Goal: Communication & Community: Participate in discussion

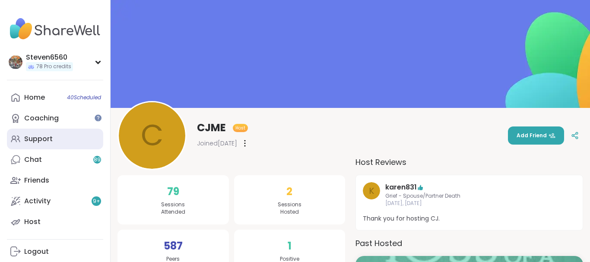
click at [47, 139] on div "Support" at bounding box center [38, 138] width 28 height 9
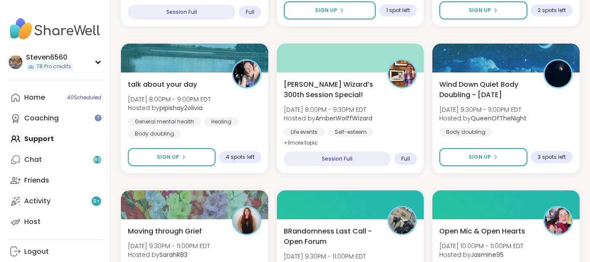
drag, startPoint x: 586, startPoint y: 255, endPoint x: 586, endPoint y: 249, distance: 5.6
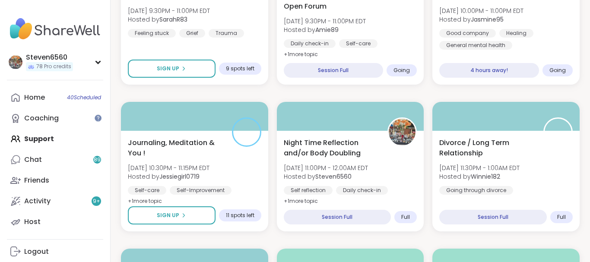
scroll to position [974, 0]
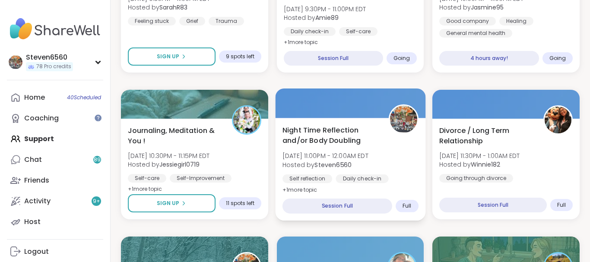
click at [350, 175] on div "Daily check-in" at bounding box center [361, 178] width 53 height 9
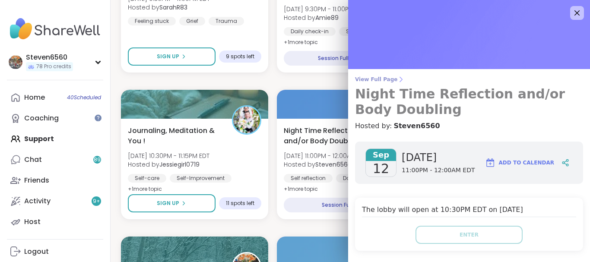
click at [397, 78] on icon at bounding box center [400, 79] width 7 height 7
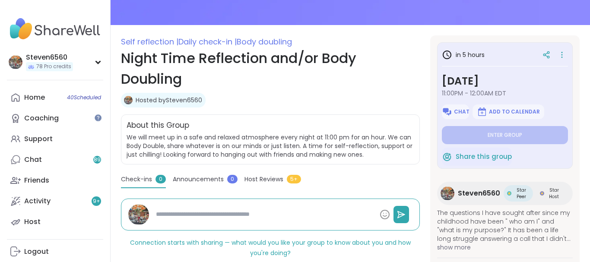
scroll to position [95, 0]
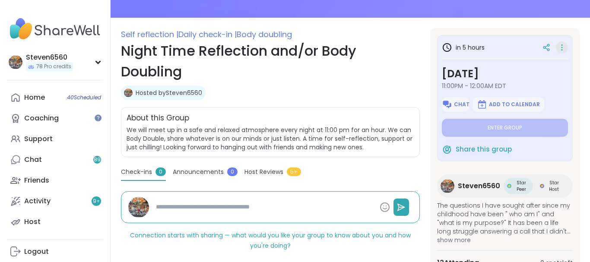
click at [559, 47] on icon at bounding box center [561, 47] width 9 height 12
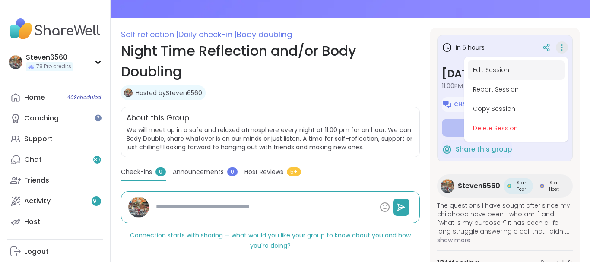
click at [505, 68] on button "Edit Session" at bounding box center [515, 69] width 97 height 19
type textarea "*"
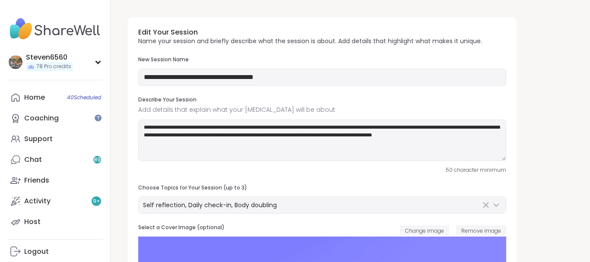
type input "**********"
type textarea "**********"
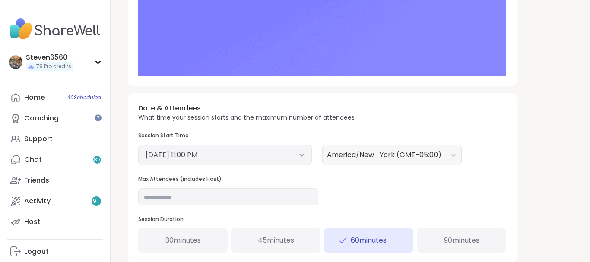
scroll to position [264, 0]
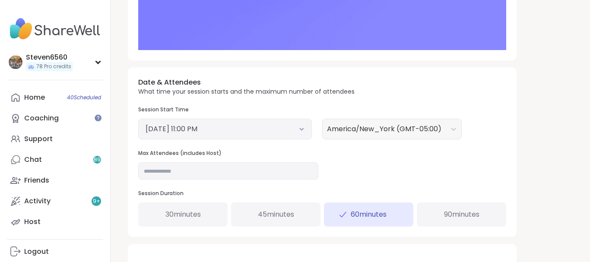
drag, startPoint x: 588, startPoint y: 258, endPoint x: 197, endPoint y: 228, distance: 392.2
click at [153, 168] on input "**" at bounding box center [228, 170] width 180 height 17
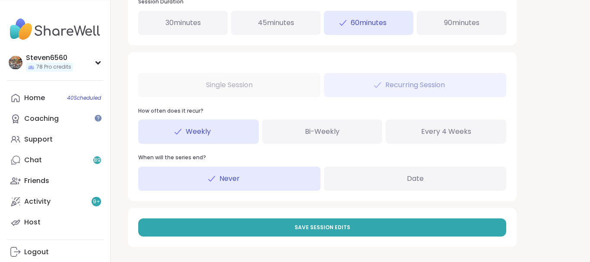
scroll to position [456, 0]
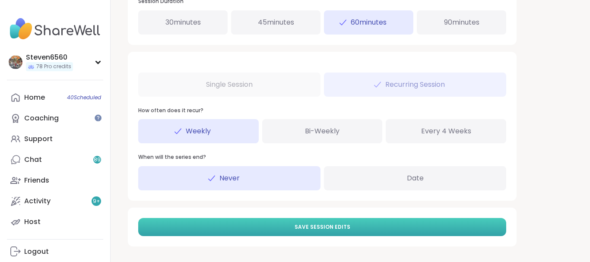
type input "**"
click at [377, 225] on button "Save Session Edits" at bounding box center [322, 227] width 368 height 18
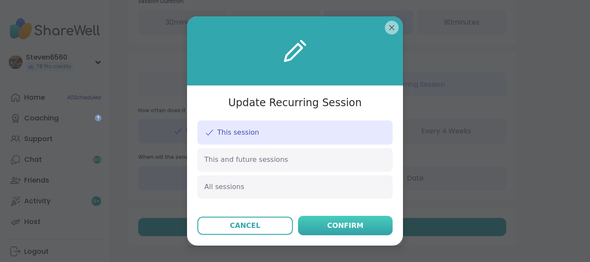
click at [364, 225] on button "Confirm" at bounding box center [345, 225] width 95 height 19
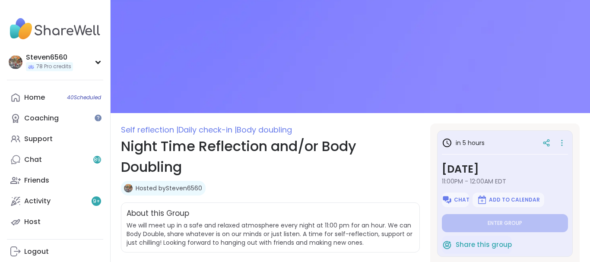
type textarea "*"
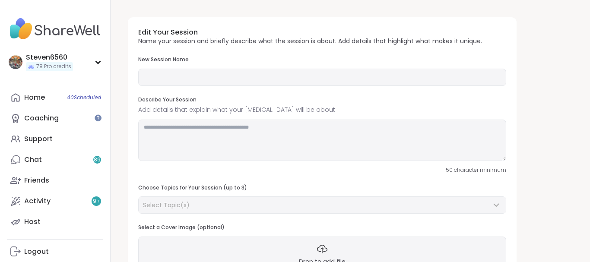
type input "**********"
type textarea "**********"
type input "**"
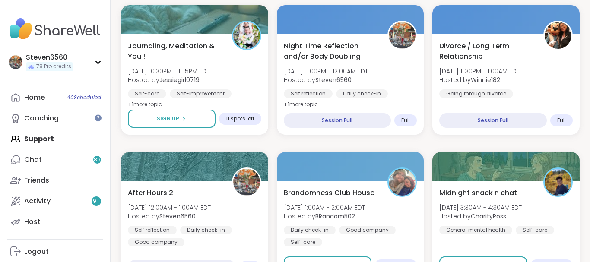
scroll to position [1067, 0]
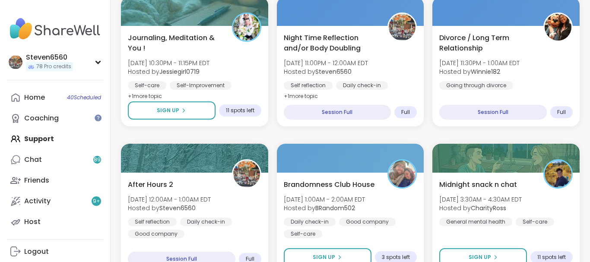
drag, startPoint x: 586, startPoint y: 254, endPoint x: 185, endPoint y: 241, distance: 401.2
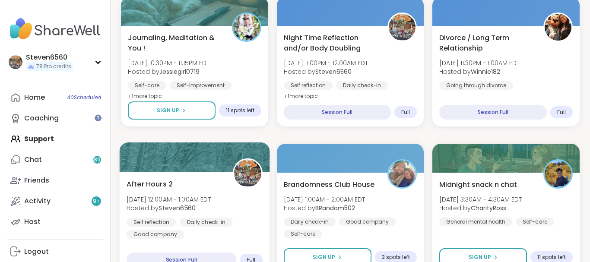
click at [167, 210] on b "Steven6560" at bounding box center [176, 208] width 37 height 9
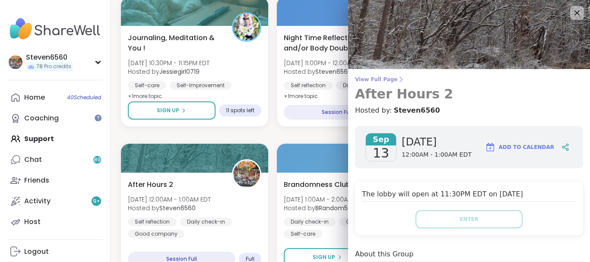
click at [397, 77] on icon at bounding box center [400, 79] width 7 height 7
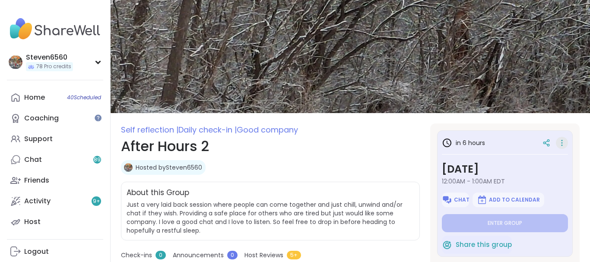
click at [561, 144] on icon at bounding box center [561, 143] width 9 height 12
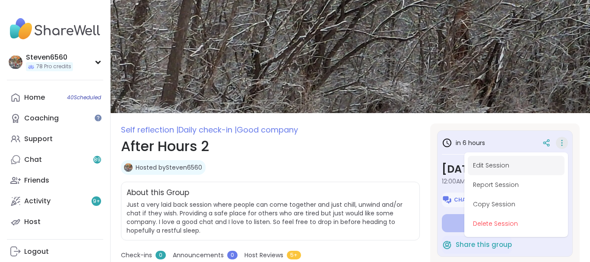
click at [477, 162] on button "Edit Session" at bounding box center [515, 165] width 97 height 19
type textarea "*"
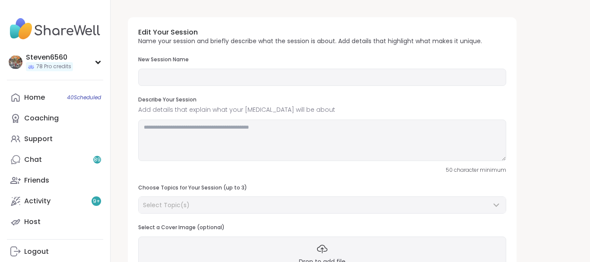
type input "**********"
type textarea "**********"
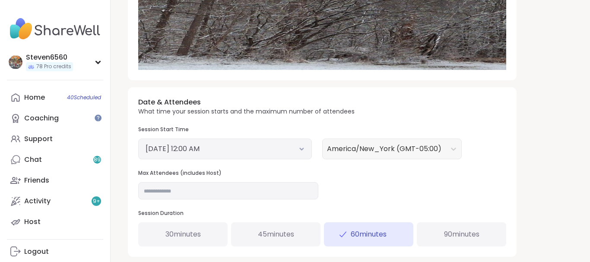
scroll to position [249, 0]
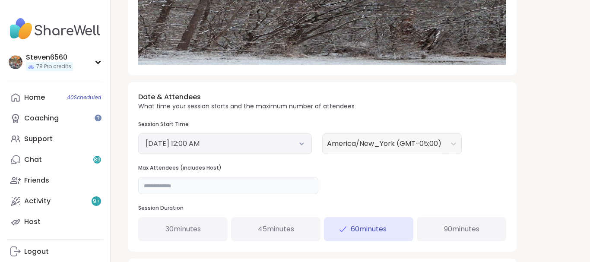
click at [154, 188] on input "**" at bounding box center [228, 185] width 180 height 17
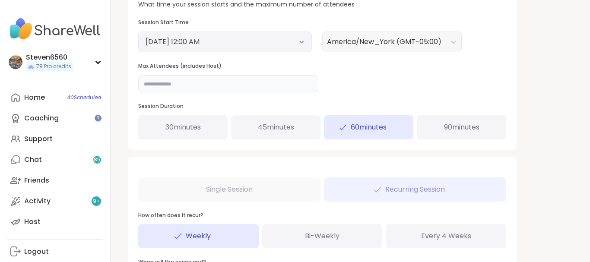
scroll to position [367, 0]
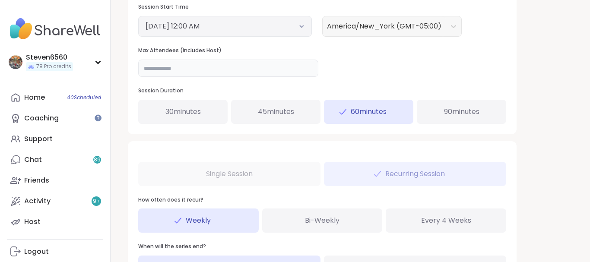
type input "**"
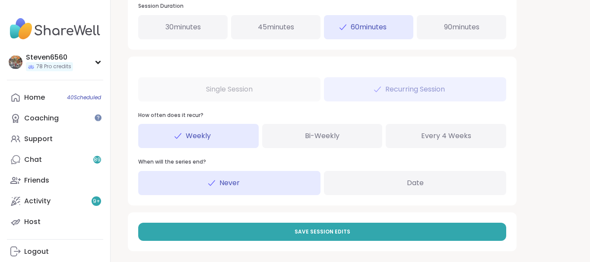
scroll to position [456, 0]
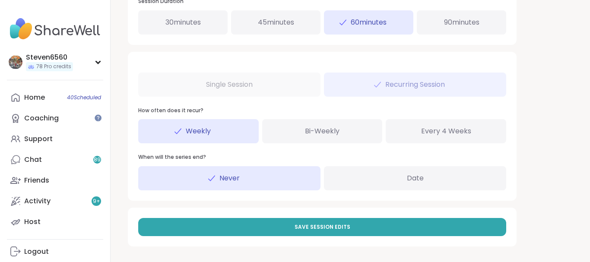
drag, startPoint x: 587, startPoint y: 258, endPoint x: 355, endPoint y: 224, distance: 234.7
click at [355, 224] on button "Save Session Edits" at bounding box center [322, 227] width 368 height 18
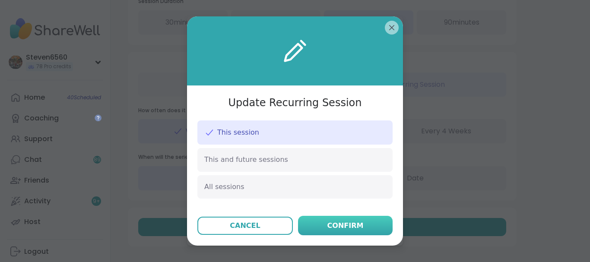
click at [353, 223] on div "Confirm" at bounding box center [345, 226] width 36 height 10
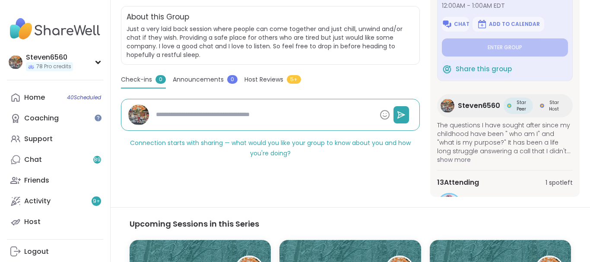
scroll to position [176, 0]
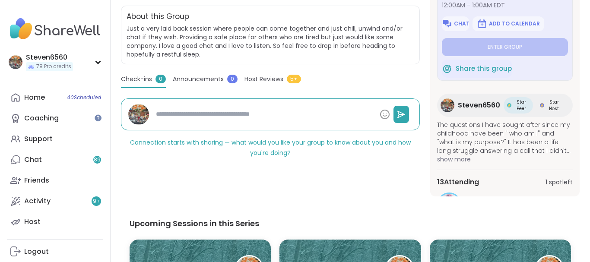
type textarea "*"
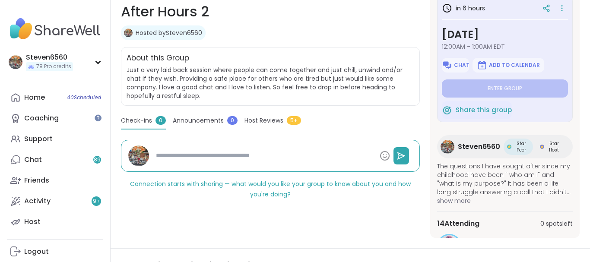
type textarea "*"
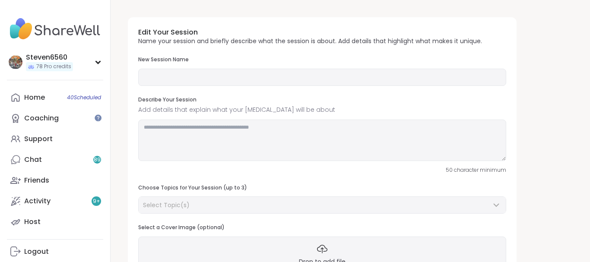
type input "**********"
type textarea "**********"
type input "**"
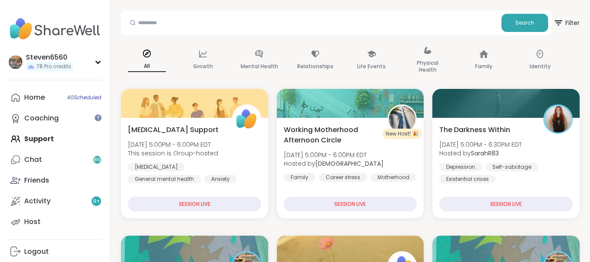
drag, startPoint x: 585, startPoint y: 255, endPoint x: 589, endPoint y: 252, distance: 5.3
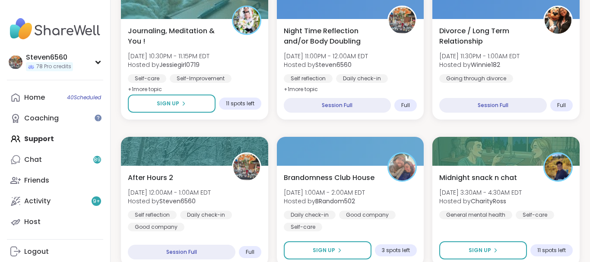
scroll to position [1051, 0]
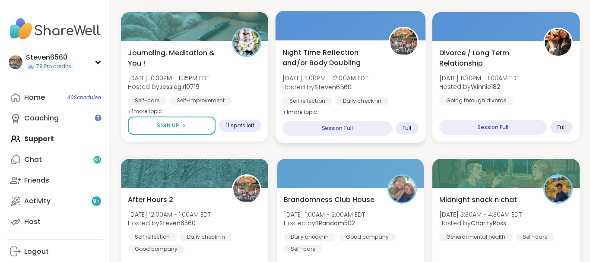
click at [358, 69] on div "Night Time Reflection and/or Body Doubling Fri, Sep 12 | 11:00PM - 12:00AM EDT …" at bounding box center [350, 82] width 136 height 70
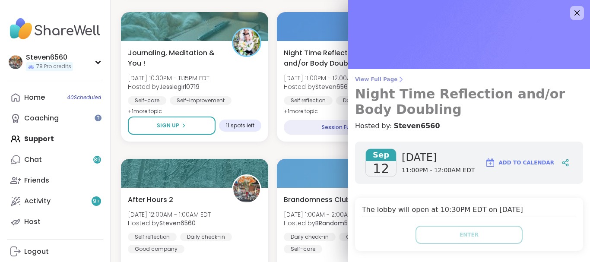
click at [397, 77] on icon at bounding box center [400, 79] width 7 height 7
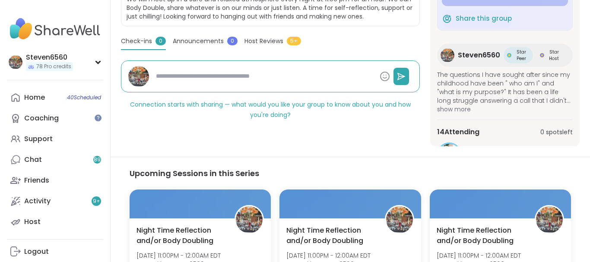
scroll to position [242, 0]
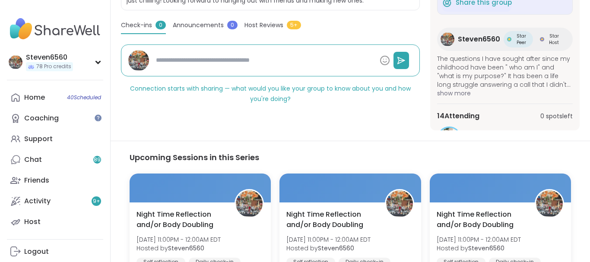
click at [583, 139] on div "Self reflection | Daily check-in | Body doubling Night Time Reflection and/or B…" at bounding box center [349, 123] width 479 height 730
click at [580, 127] on section "Self reflection | Daily check-in | Body doubling Night Time Reflection and/or B…" at bounding box center [349, 5] width 479 height 249
click at [580, 121] on section "Self reflection | Daily check-in | Body doubling Night Time Reflection and/or B…" at bounding box center [349, 5] width 479 height 249
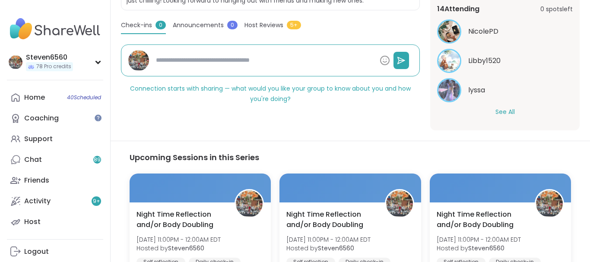
scroll to position [107, 0]
type textarea "*"
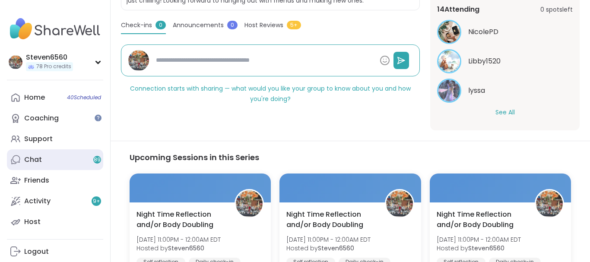
click at [42, 158] on link "Chat 89" at bounding box center [55, 159] width 96 height 21
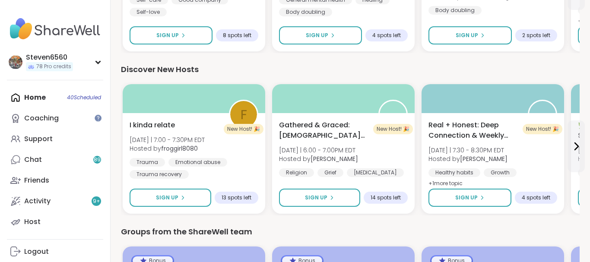
scroll to position [1206, 0]
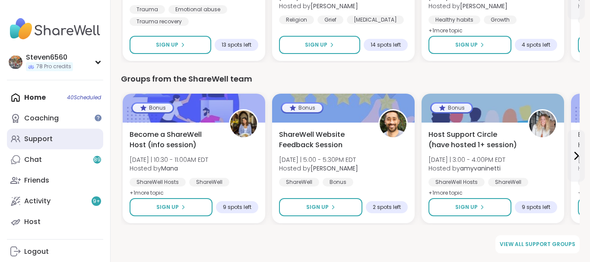
click at [42, 137] on div "Support" at bounding box center [38, 138] width 28 height 9
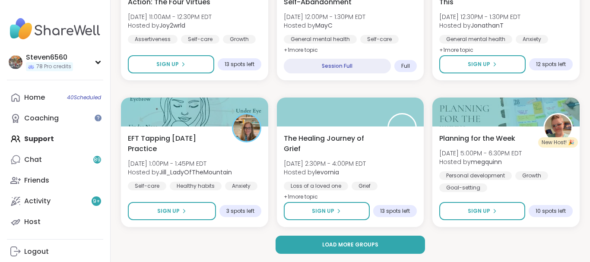
scroll to position [1700, 0]
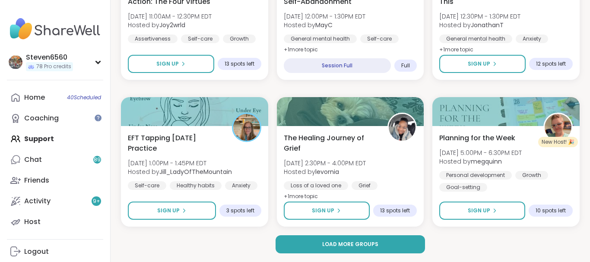
drag, startPoint x: 587, startPoint y: 254, endPoint x: 391, endPoint y: 239, distance: 196.5
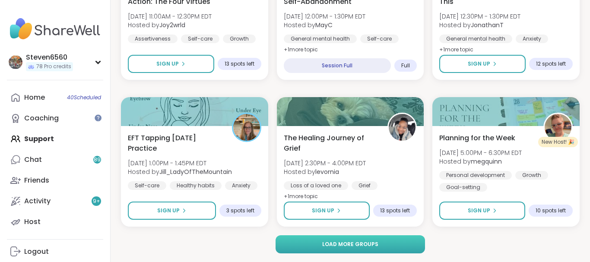
click at [382, 239] on button "Load more groups" at bounding box center [349, 244] width 149 height 18
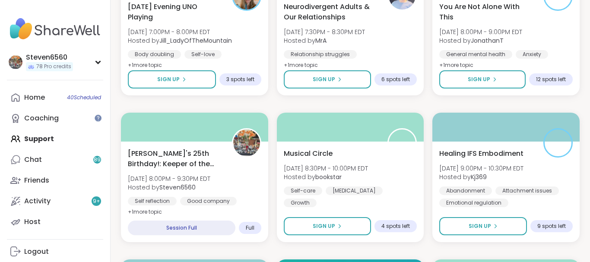
scroll to position [2272, 0]
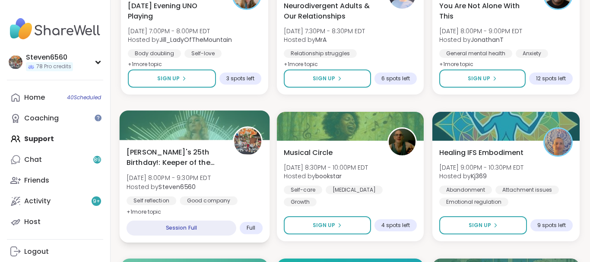
click at [213, 155] on span "Alyssa's 25th Birthday!: Keeper of the Realms" at bounding box center [174, 157] width 96 height 21
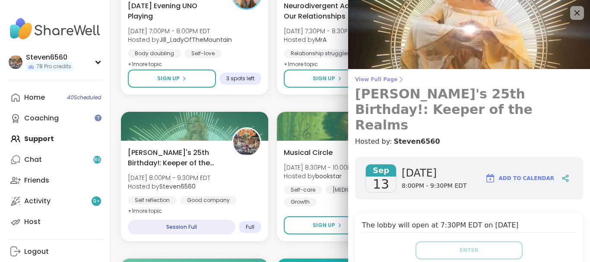
click at [400, 78] on icon at bounding box center [401, 79] width 2 height 5
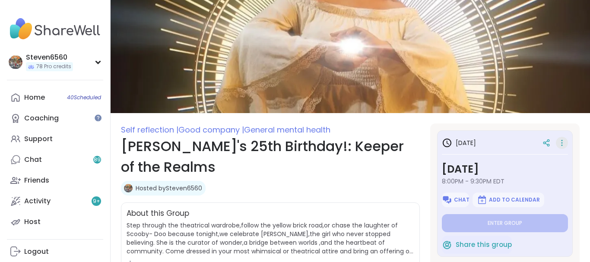
click at [563, 142] on icon at bounding box center [561, 143] width 9 height 12
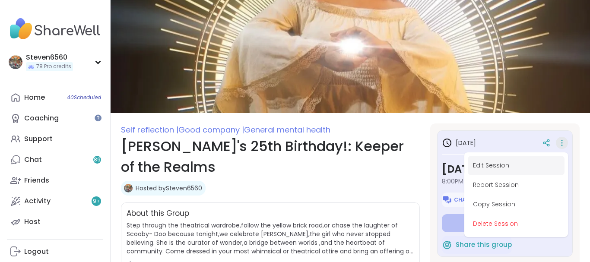
click at [509, 164] on button "Edit Session" at bounding box center [515, 165] width 97 height 19
type textarea "*"
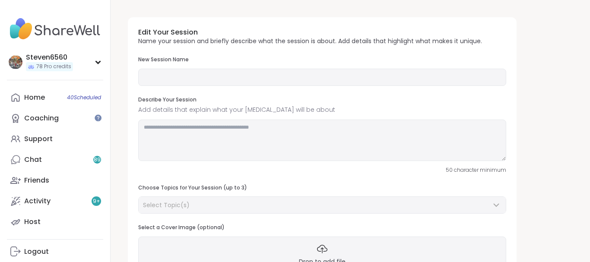
type input "**********"
type textarea "**********"
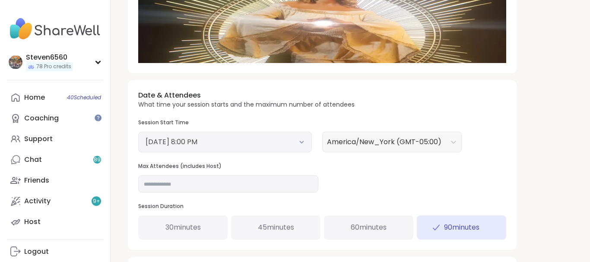
scroll to position [257, 0]
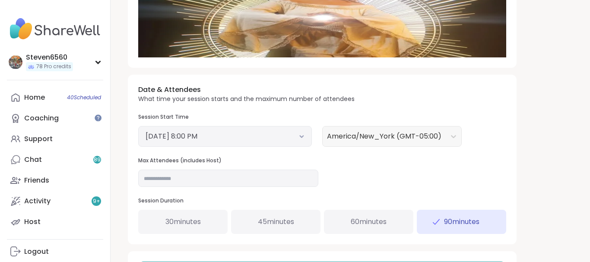
drag, startPoint x: 587, startPoint y: 258, endPoint x: 339, endPoint y: 177, distance: 261.5
click at [154, 179] on input "**" at bounding box center [228, 178] width 180 height 17
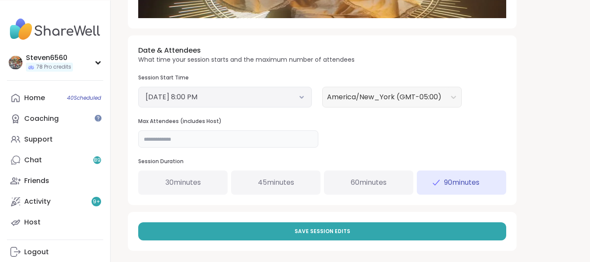
scroll to position [300, 0]
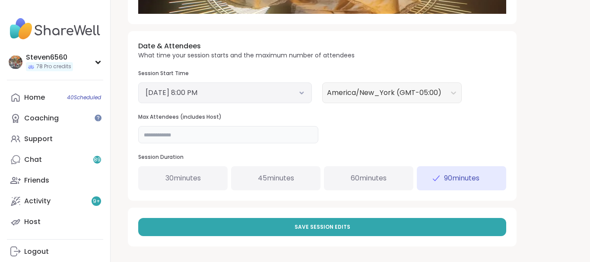
type input "**"
click at [324, 228] on span "Save Session Edits" at bounding box center [322, 227] width 56 height 8
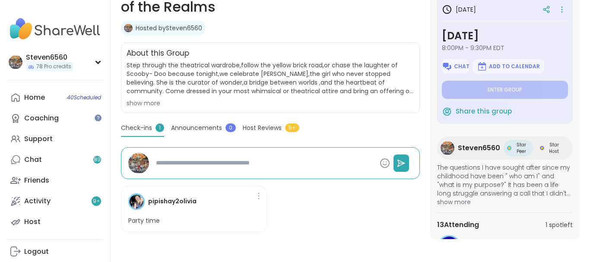
scroll to position [161, 0]
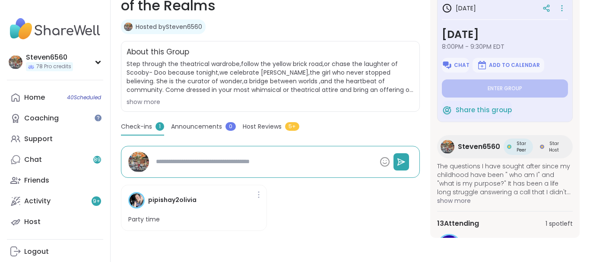
type textarea "*"
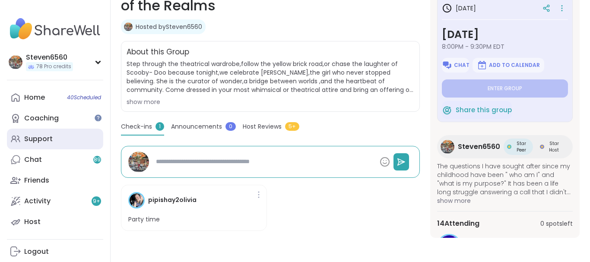
click at [54, 136] on link "Support" at bounding box center [55, 139] width 96 height 21
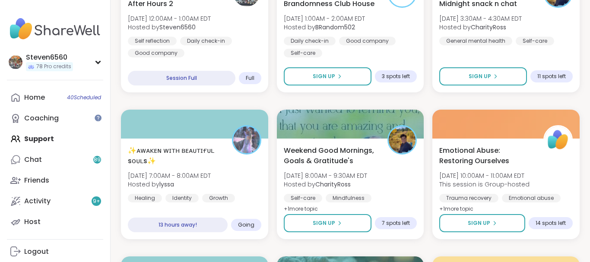
scroll to position [1247, 2]
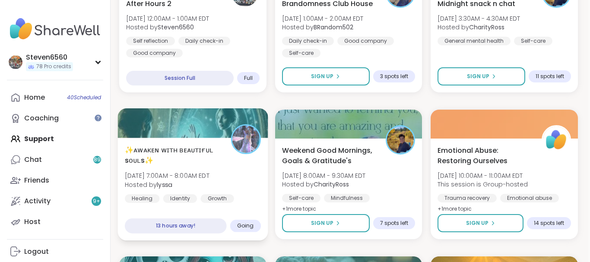
click at [192, 189] on div "✨ᴀᴡᴀᴋᴇɴ ᴡɪᴛʜ ʙᴇᴀᴜᴛɪғᴜʟ sᴏᴜʟs✨ Sat, Sep 13 | 7:00AM - 8:00AM EDT Hosted by lyssa…" at bounding box center [193, 174] width 136 height 58
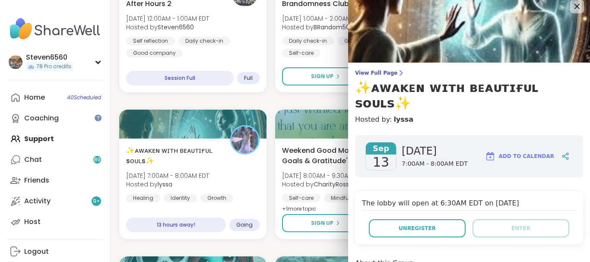
scroll to position [0, 0]
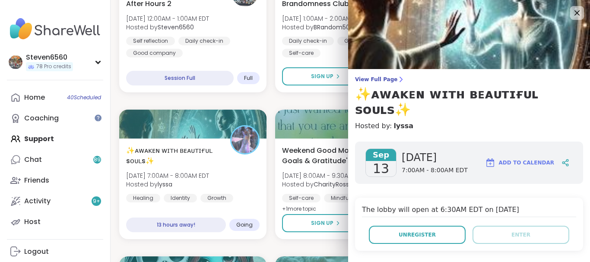
drag, startPoint x: 585, startPoint y: 2, endPoint x: 393, endPoint y: 78, distance: 207.1
click at [397, 78] on icon at bounding box center [400, 79] width 7 height 7
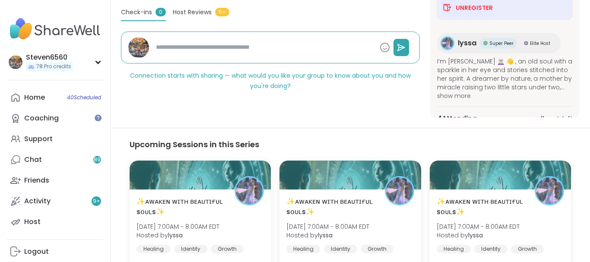
scroll to position [277, 0]
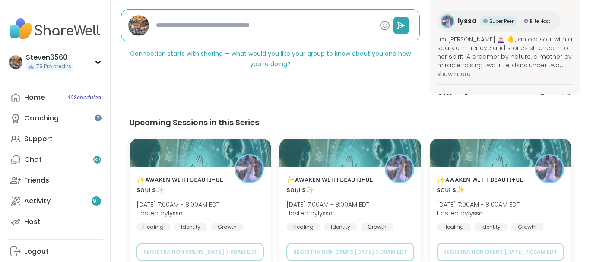
drag, startPoint x: 580, startPoint y: 98, endPoint x: 585, endPoint y: 100, distance: 5.8
click at [585, 100] on html "Steven6560 78 Pro credits Steven6560 78 Pro credits Profile Membership Settings…" at bounding box center [295, 88] width 590 height 730
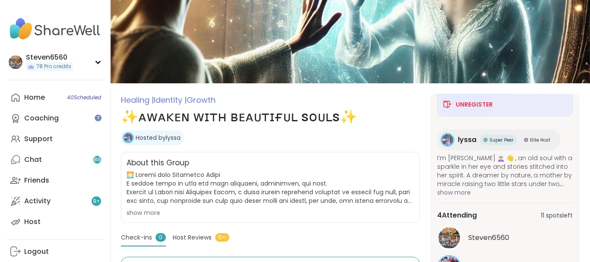
scroll to position [129, 0]
click at [579, 258] on section "Healing | Identity | Growth ✨ᴀᴡᴀᴋᴇɴ ᴡɪᴛʜ ʙᴇᴀᴜᴛɪғᴜʟ sᴏᴜʟs✨ Hosted by lyssa Share…" at bounding box center [349, 218] width 479 height 249
click at [576, 258] on section "Healing | Identity | Growth ✨ᴀᴡᴀᴋᴇɴ ᴡɪᴛʜ ʙᴇᴀᴜᴛɪғᴜʟ sᴏᴜʟs✨ Hosted by lyssa Share…" at bounding box center [349, 218] width 479 height 249
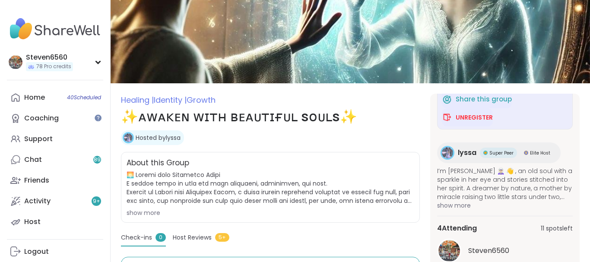
scroll to position [113, 0]
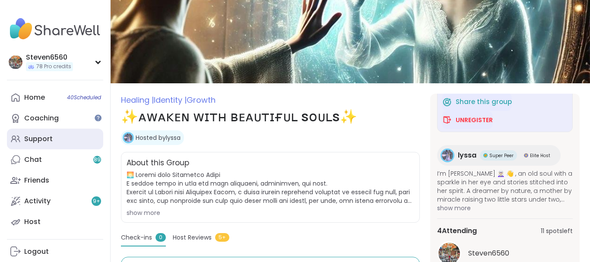
click at [44, 138] on div "Support" at bounding box center [38, 138] width 28 height 9
type textarea "*"
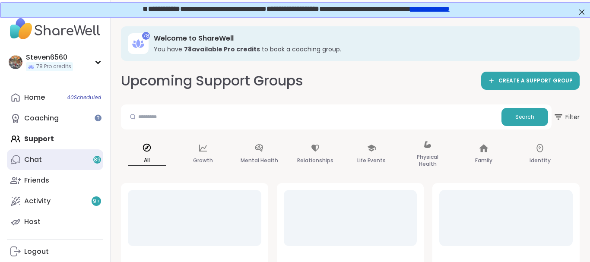
click at [41, 158] on div "Chat 89" at bounding box center [33, 159] width 18 height 9
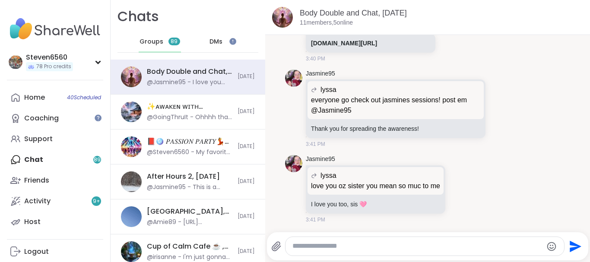
click at [586, 234] on div "Body Double and Chat, Sep 12 11 members, 5 online Today sarah28 I can't hear an…" at bounding box center [427, 131] width 325 height 262
click at [588, 234] on div "Body Double and Chat, Sep 12 11 members, 5 online Today sarah28 I can't hear an…" at bounding box center [427, 131] width 325 height 262
drag, startPoint x: 588, startPoint y: 234, endPoint x: 292, endPoint y: 260, distance: 297.2
click at [292, 260] on div "Body Double and Chat, Sep 12 11 members, 5 online Today sarah28 I can't hear an…" at bounding box center [427, 131] width 325 height 262
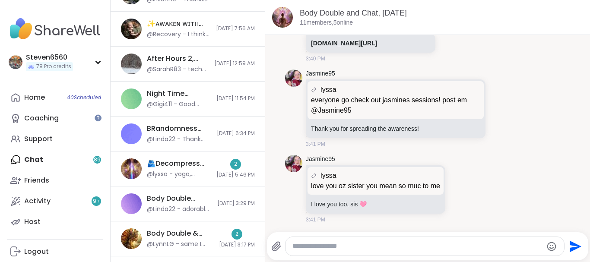
scroll to position [693, 0]
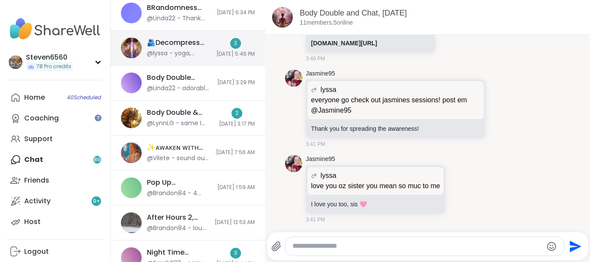
click at [188, 44] on div "🫂Decompress the Stress🕊️, Sep 10" at bounding box center [179, 42] width 64 height 9
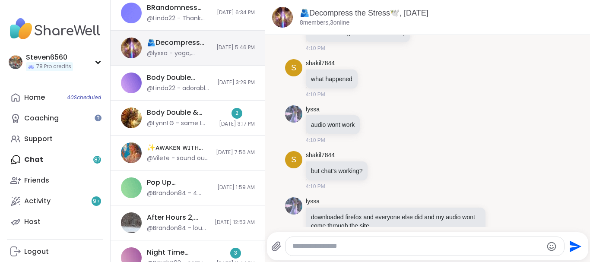
scroll to position [3003, 0]
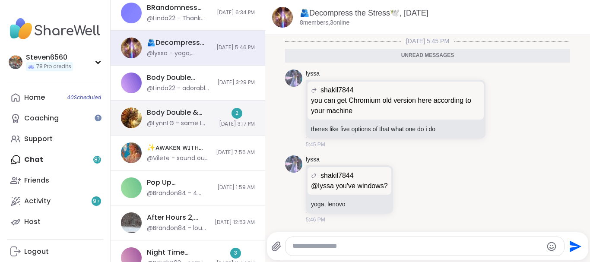
click at [189, 112] on div "Body Double & Chill , Sep 09" at bounding box center [180, 112] width 67 height 9
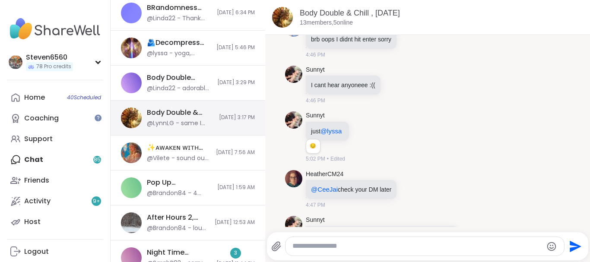
scroll to position [3397, 0]
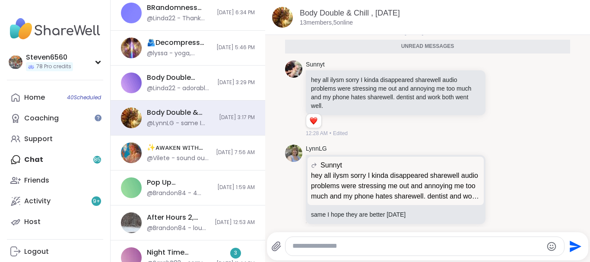
click at [587, 9] on div "Body Double & Chill , Sep 09 13 members, 5 online" at bounding box center [427, 17] width 325 height 35
click at [585, 10] on div "Body Double & Chill , Sep 09 13 members, 5 online" at bounding box center [427, 17] width 325 height 35
click at [587, 9] on div "Body Double & Chill , Sep 09 13 members, 5 online" at bounding box center [427, 17] width 325 height 35
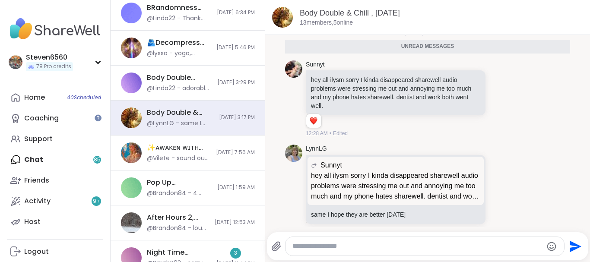
click at [588, 9] on div "Body Double & Chill , Sep 09 13 members, 5 online" at bounding box center [427, 17] width 325 height 35
click at [266, 232] on div "9/9/2025, 4:36 PM s shakil7844 Just seeing, all other members are ladies in her…" at bounding box center [427, 133] width 325 height 197
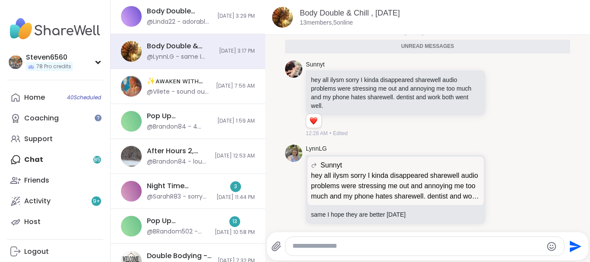
scroll to position [731, 0]
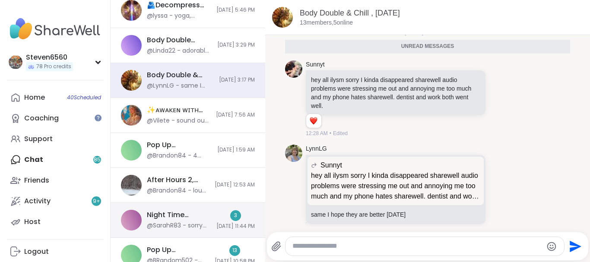
click at [216, 211] on div "3 9/9/2025, 11:44 PM" at bounding box center [235, 220] width 38 height 20
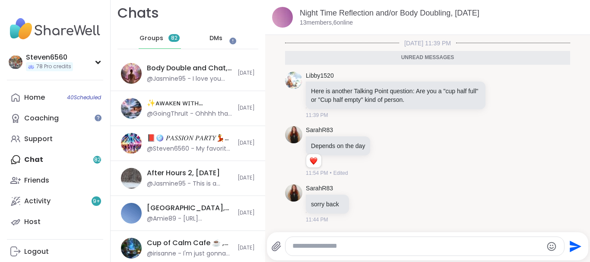
scroll to position [0, 0]
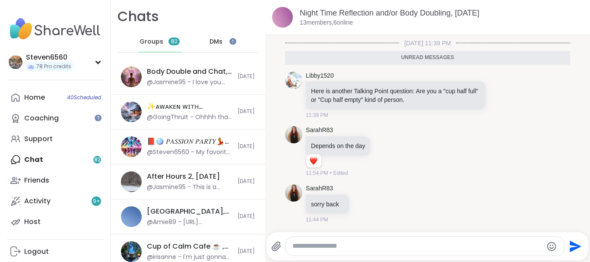
click at [210, 42] on span "DMs" at bounding box center [215, 42] width 13 height 9
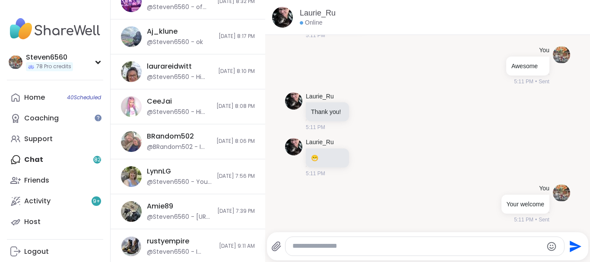
scroll to position [385, 0]
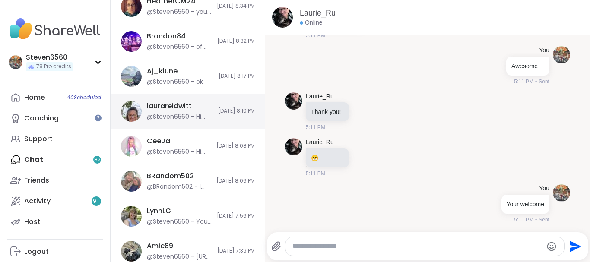
click at [179, 109] on div "laurareidwitt" at bounding box center [169, 105] width 45 height 9
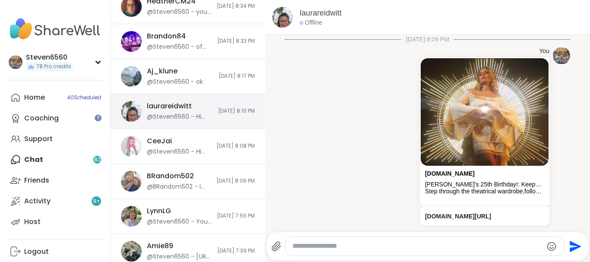
scroll to position [76, 0]
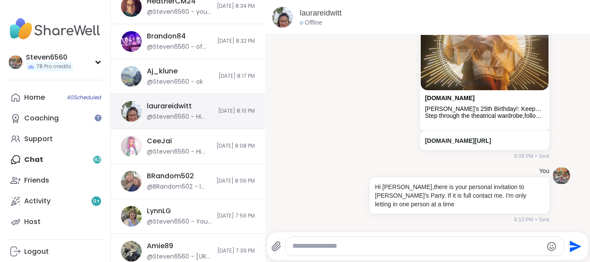
click at [179, 109] on div "laurareidwitt" at bounding box center [169, 105] width 45 height 9
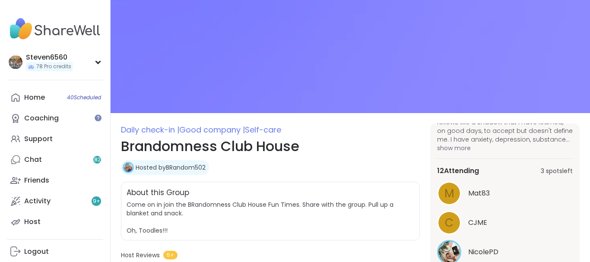
drag, startPoint x: 587, startPoint y: 3, endPoint x: 589, endPoint y: 111, distance: 107.9
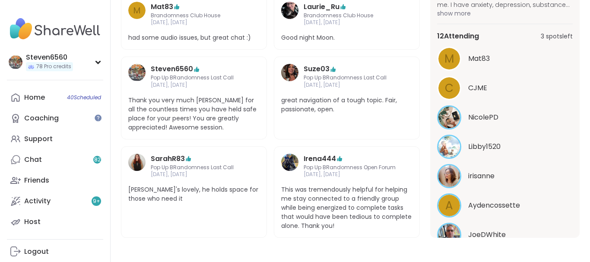
scroll to position [44, 0]
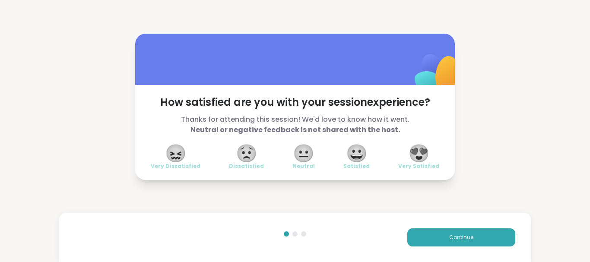
click at [425, 147] on span "😍" at bounding box center [419, 153] width 22 height 16
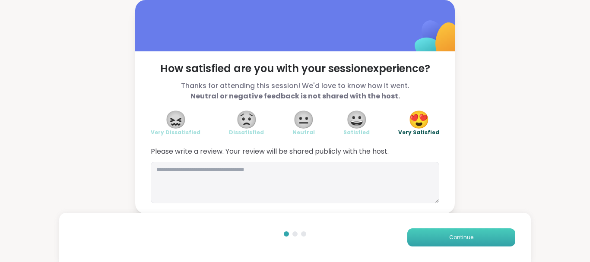
click at [459, 235] on span "Continue" at bounding box center [461, 238] width 24 height 8
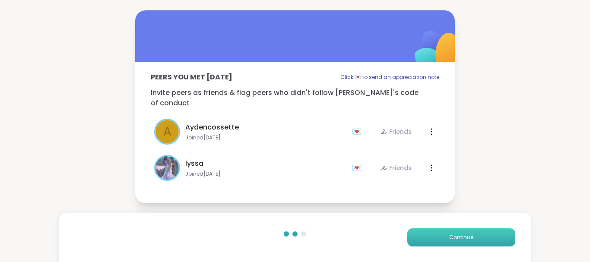
click at [459, 235] on span "Continue" at bounding box center [461, 238] width 24 height 8
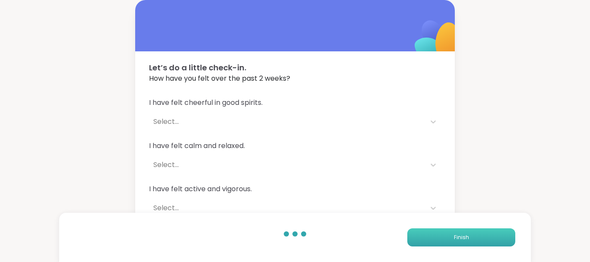
click at [459, 235] on span "Finish" at bounding box center [461, 238] width 15 height 8
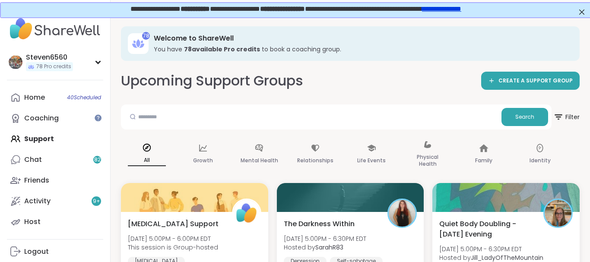
click at [50, 138] on div "Home 40 Scheduled Coaching Support Chat 82 Friends Activity 9 + Host" at bounding box center [55, 159] width 96 height 145
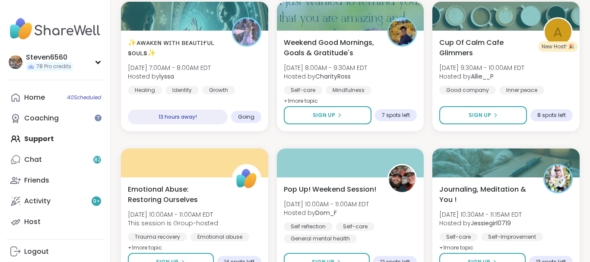
scroll to position [1333, 0]
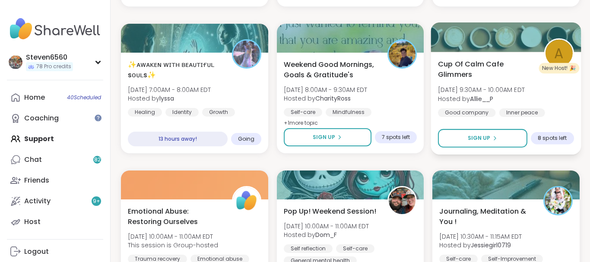
click at [472, 75] on span "Cup Of Calm Cafe Glimmers" at bounding box center [486, 69] width 96 height 21
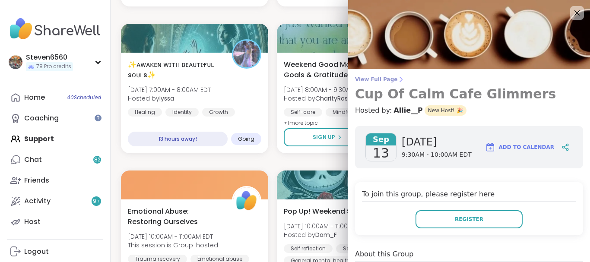
click at [397, 77] on icon at bounding box center [400, 79] width 7 height 7
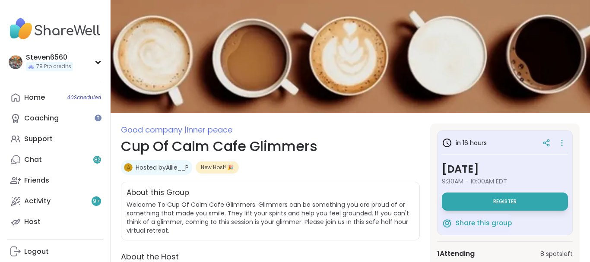
drag, startPoint x: 588, startPoint y: 2, endPoint x: 574, endPoint y: 2, distance: 14.7
click at [41, 197] on div "Activity 9 +" at bounding box center [37, 200] width 26 height 9
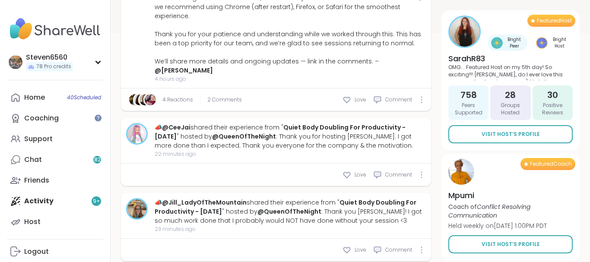
scroll to position [264, 0]
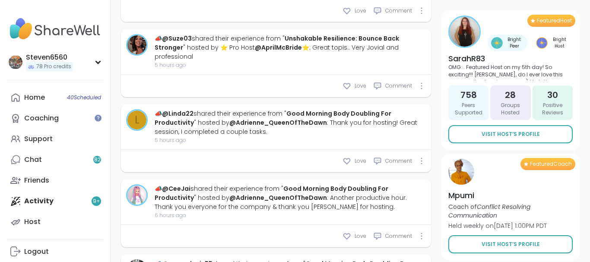
scroll to position [2221, 0]
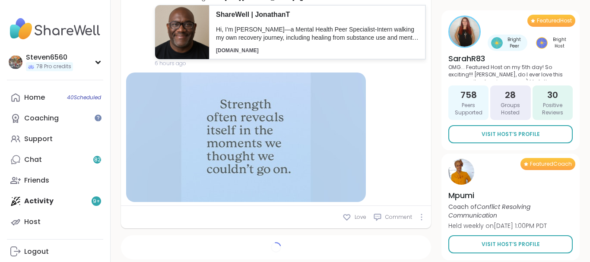
type textarea "*"
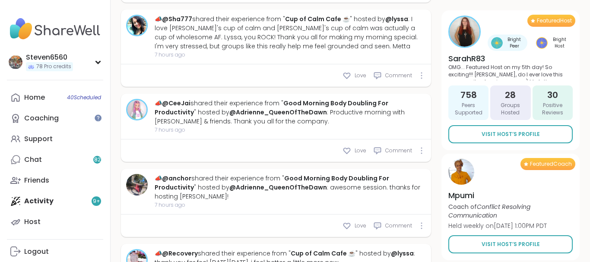
scroll to position [3263, 0]
